Goal: Task Accomplishment & Management: Use online tool/utility

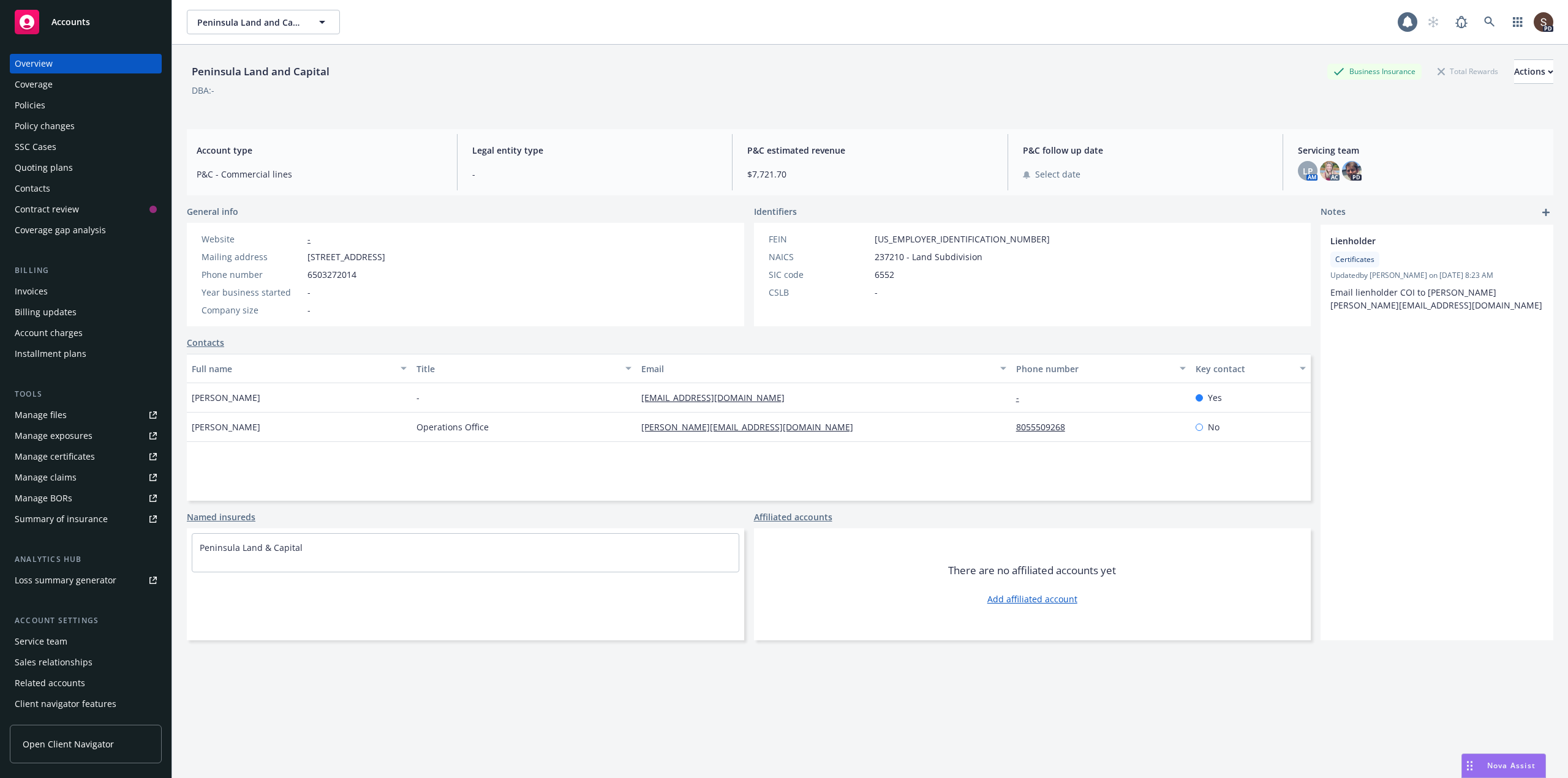
click at [60, 409] on div "Manage files" at bounding box center [41, 415] width 52 height 20
